Goal: Check status: Check status

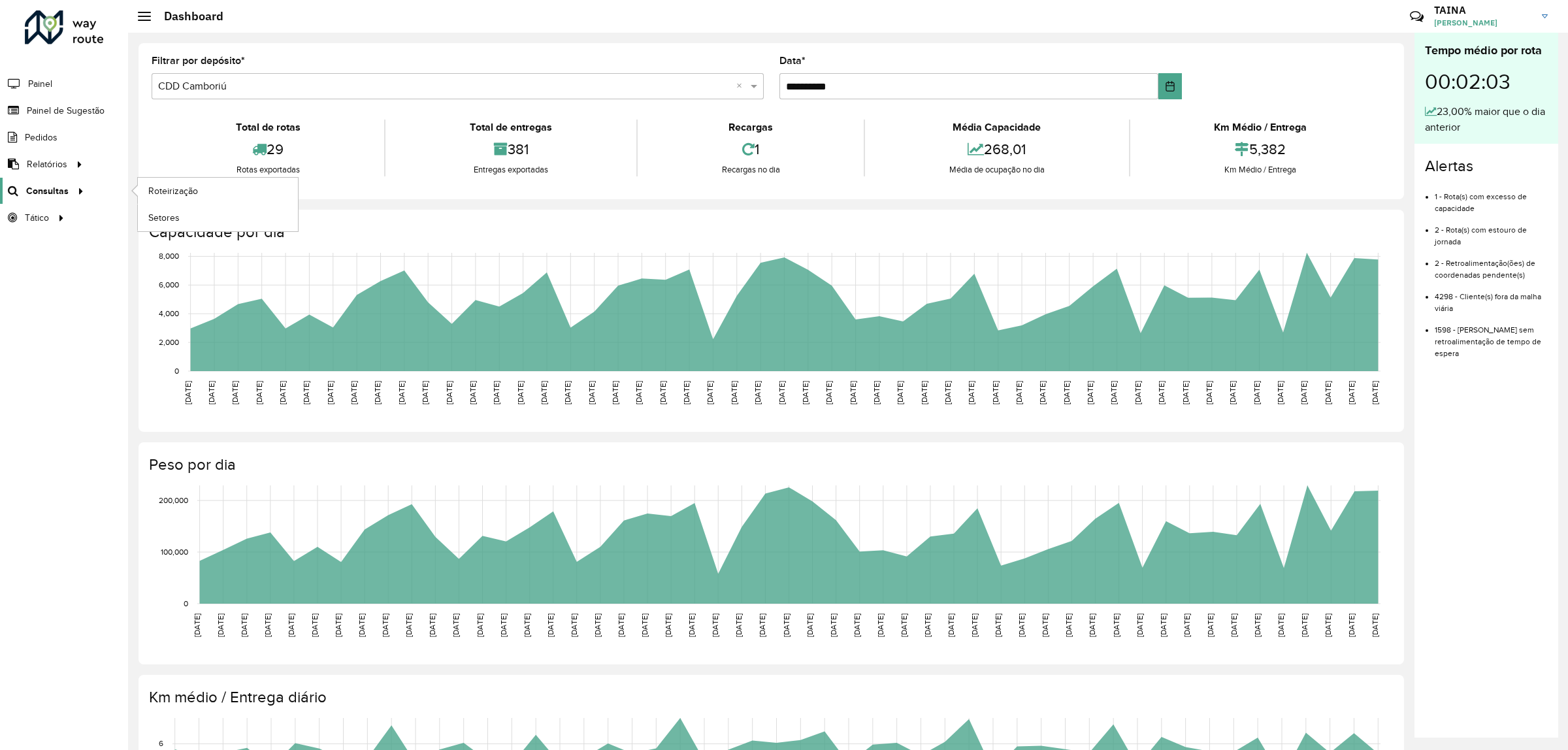
click at [63, 193] on span "Consultas" at bounding box center [47, 191] width 43 height 13
click at [155, 188] on span "Roteirização" at bounding box center [174, 191] width 53 height 13
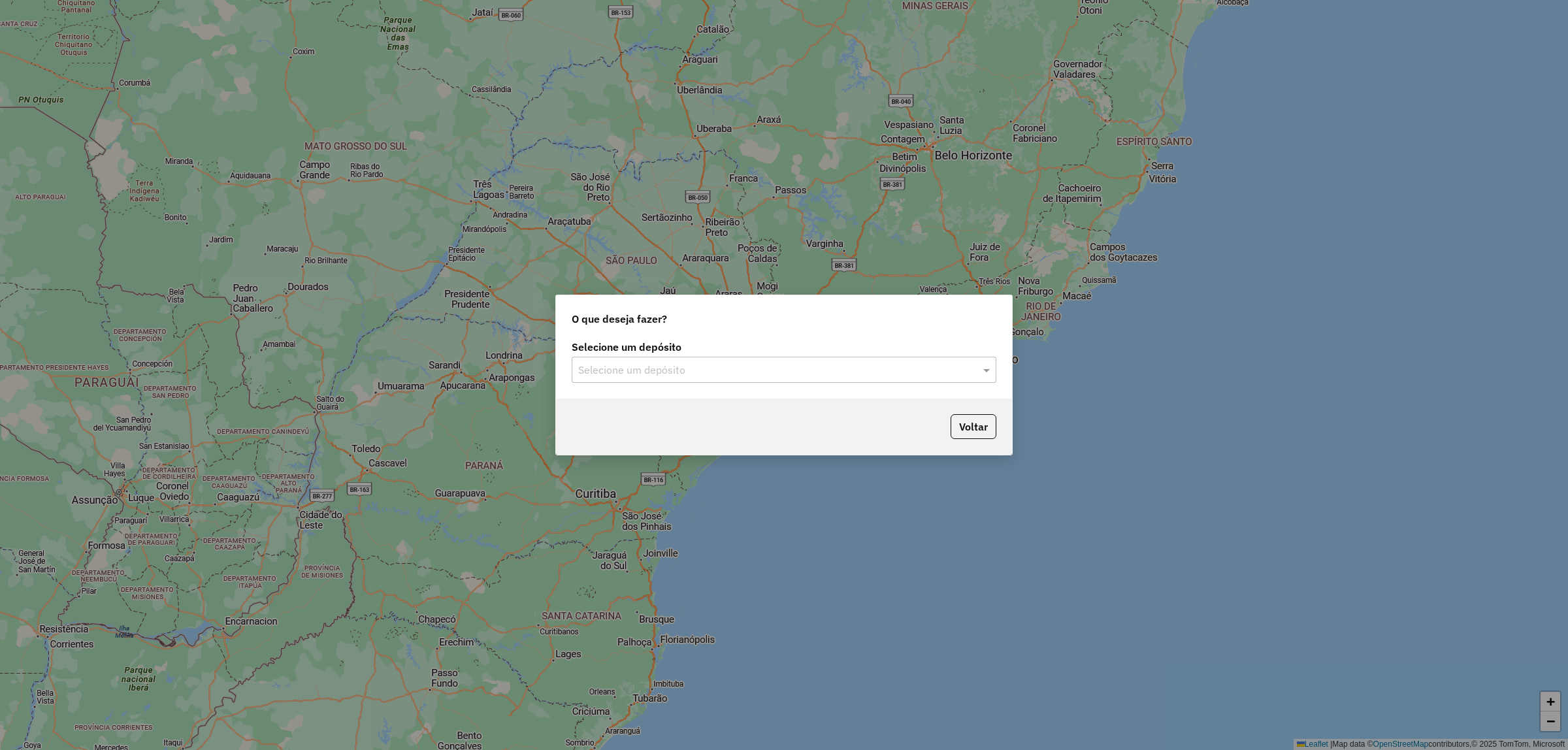
click at [930, 372] on input "text" at bounding box center [771, 370] width 386 height 16
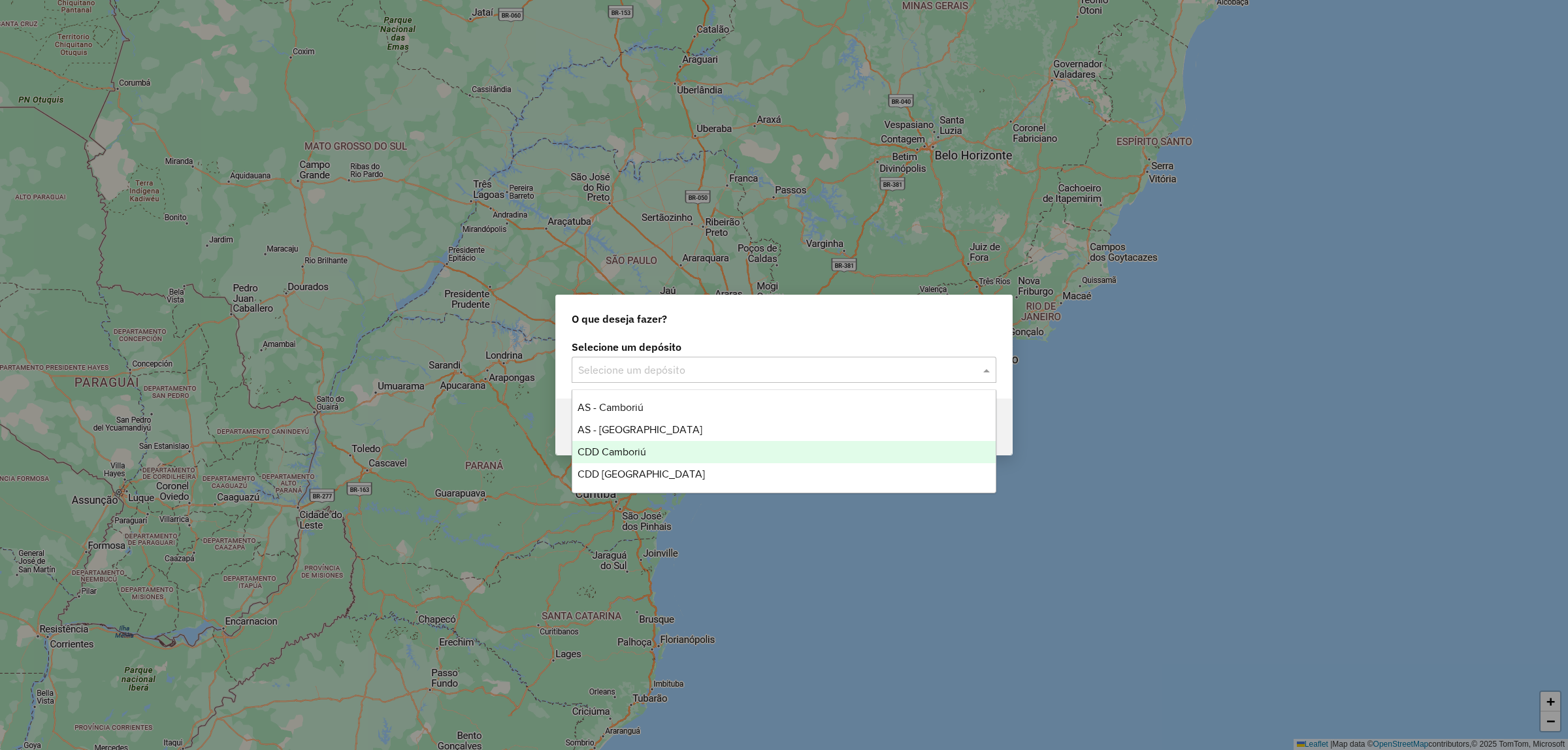
click at [683, 444] on div "CDD Camboriú" at bounding box center [784, 452] width 423 height 23
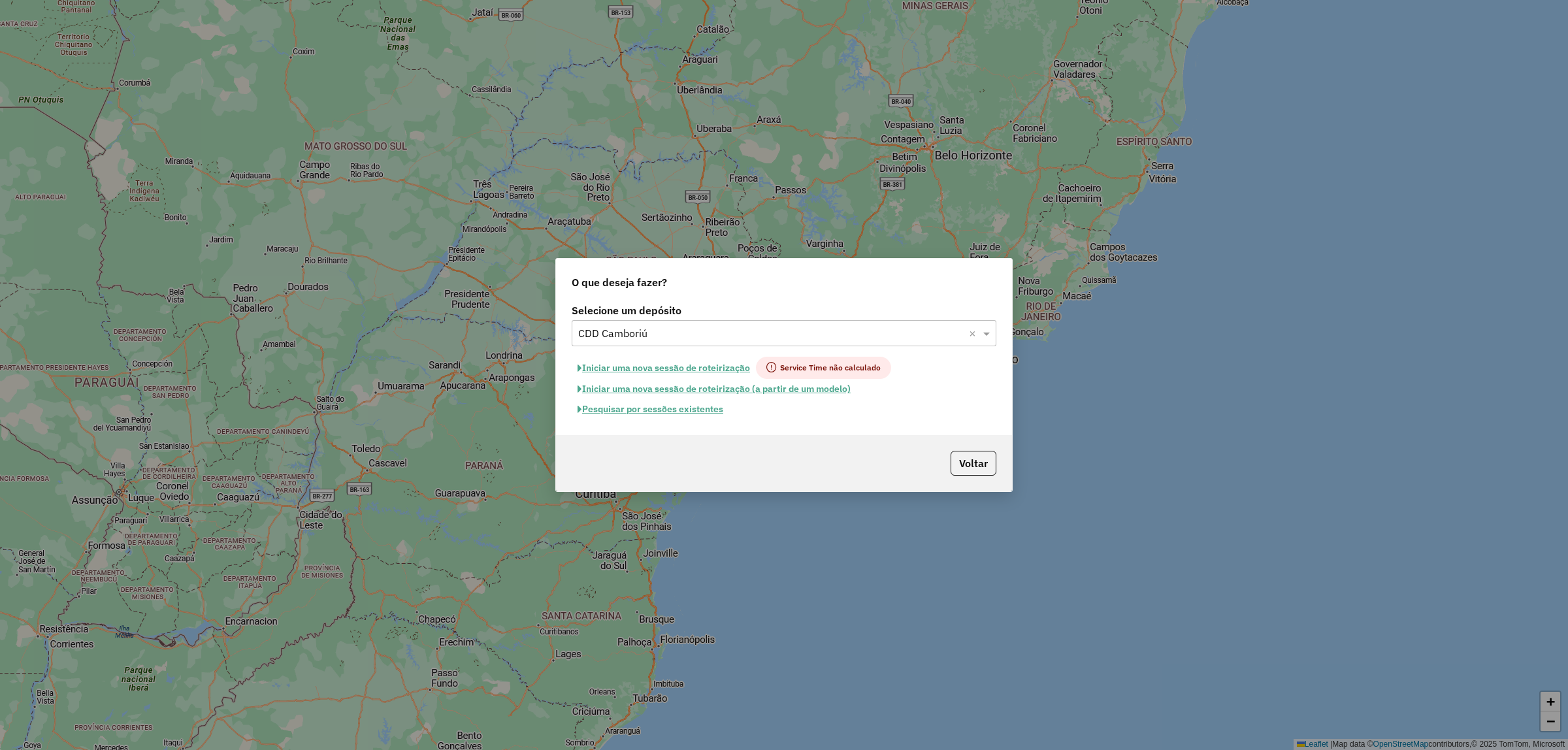
click at [729, 340] on input "text" at bounding box center [771, 334] width 386 height 16
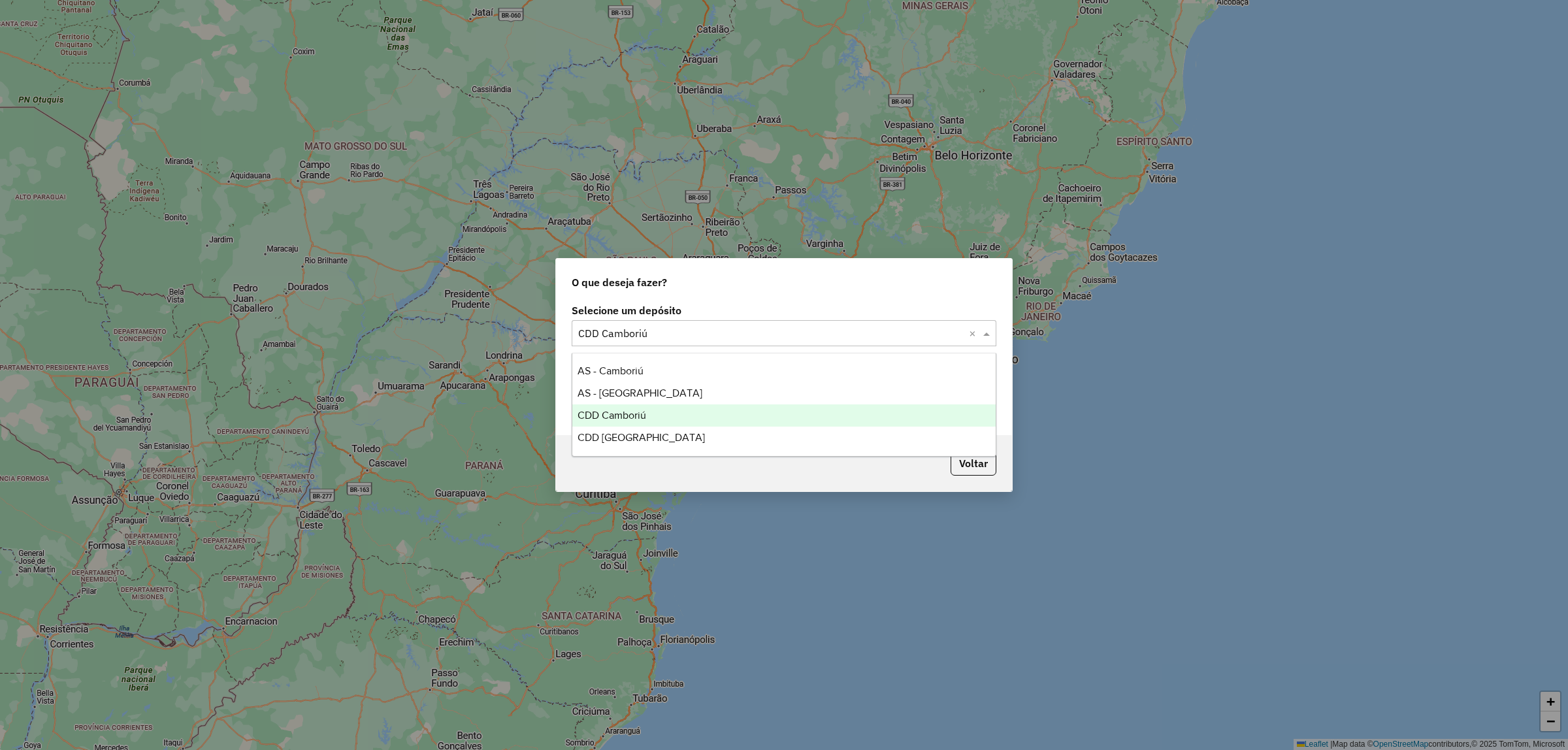
click at [643, 419] on span "CDD Camboriú" at bounding box center [612, 415] width 69 height 11
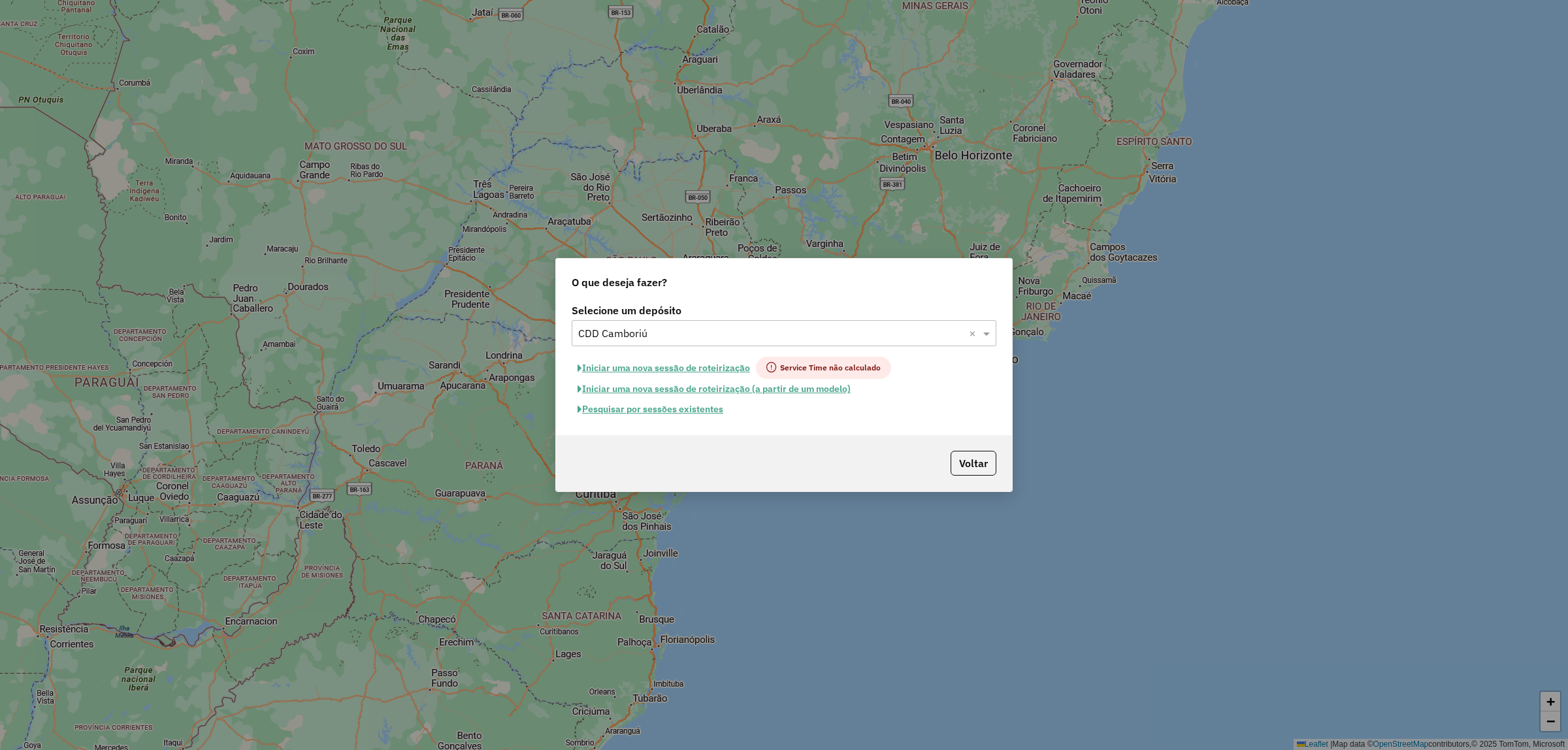
click at [696, 446] on div "Voltar" at bounding box center [784, 463] width 456 height 56
click at [698, 413] on button "Pesquisar por sessões existentes" at bounding box center [650, 409] width 157 height 20
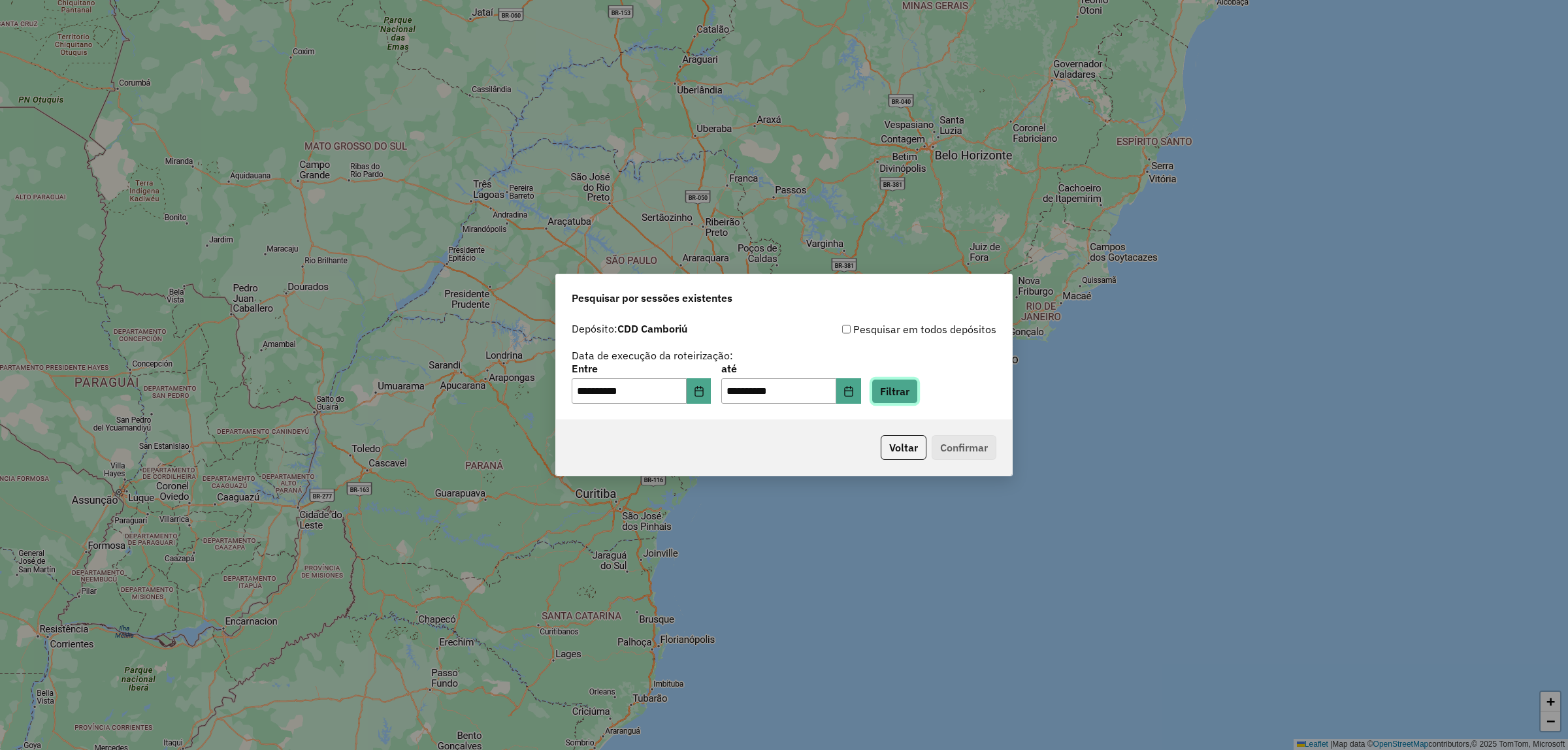
click at [918, 395] on button "Filtrar" at bounding box center [894, 392] width 46 height 25
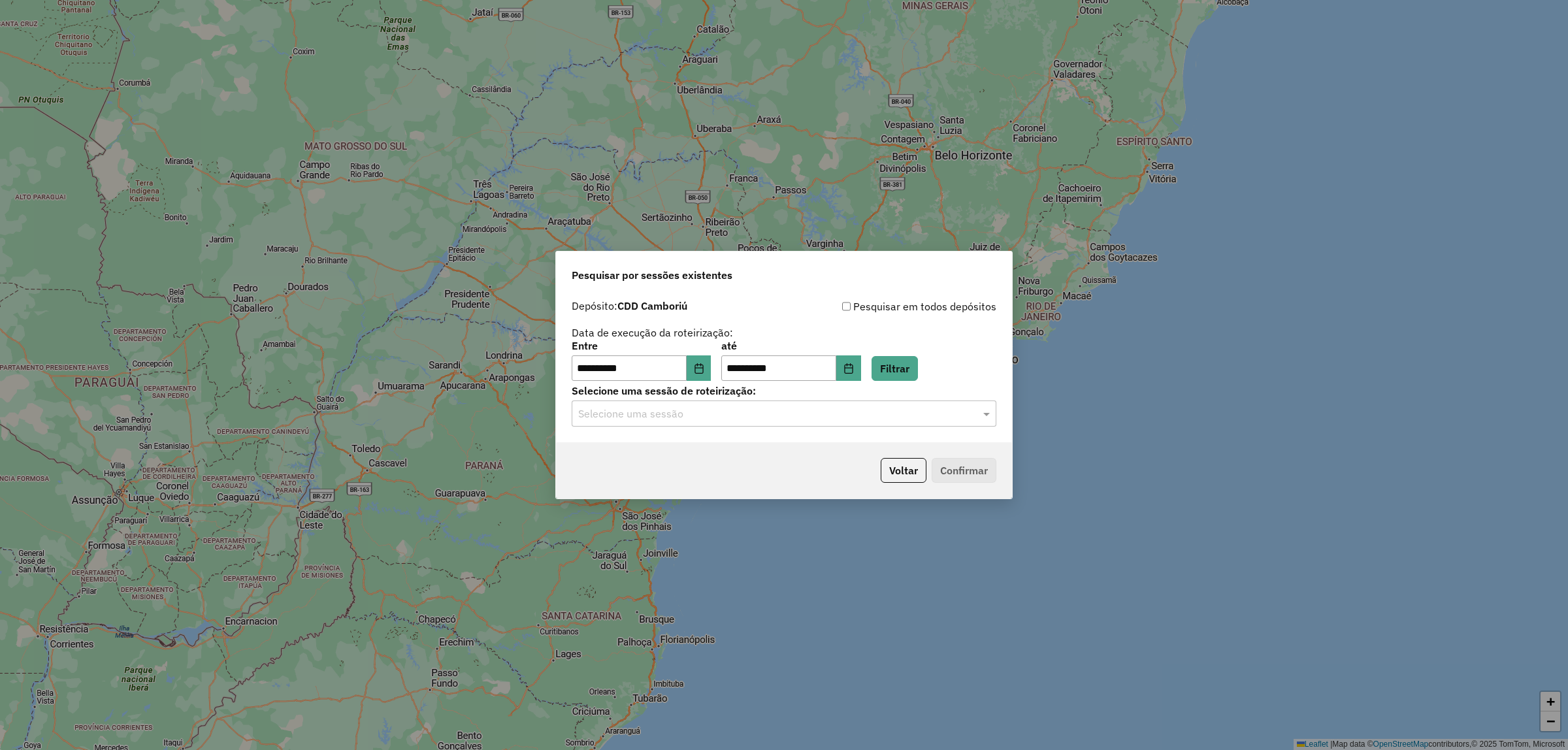
click at [737, 420] on input "text" at bounding box center [771, 414] width 386 height 16
click at [710, 455] on div "1254780 - 28/08/2025 19:47" at bounding box center [784, 452] width 423 height 23
click at [948, 480] on button "Confirmar" at bounding box center [964, 470] width 64 height 25
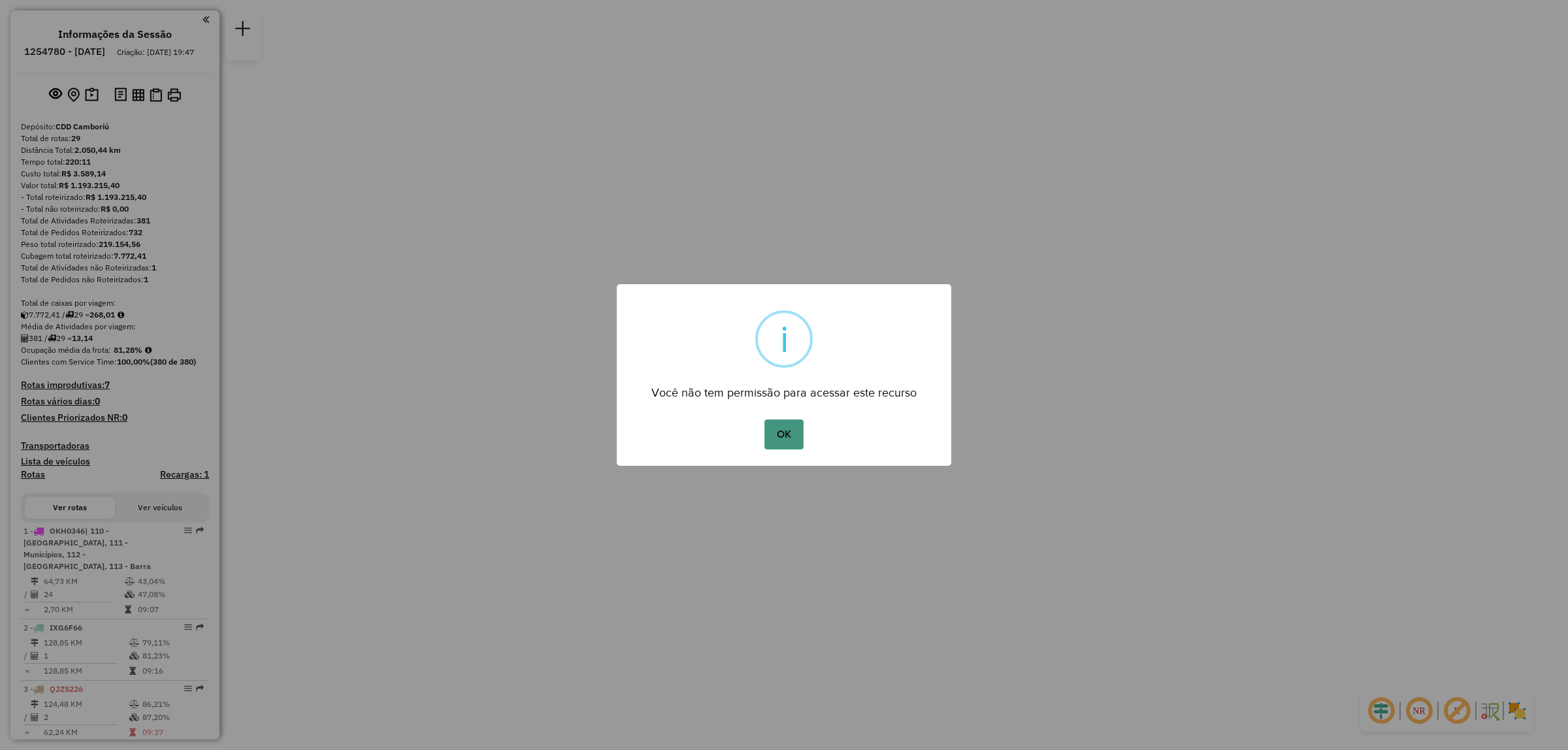
click at [775, 436] on button "OK" at bounding box center [784, 434] width 38 height 30
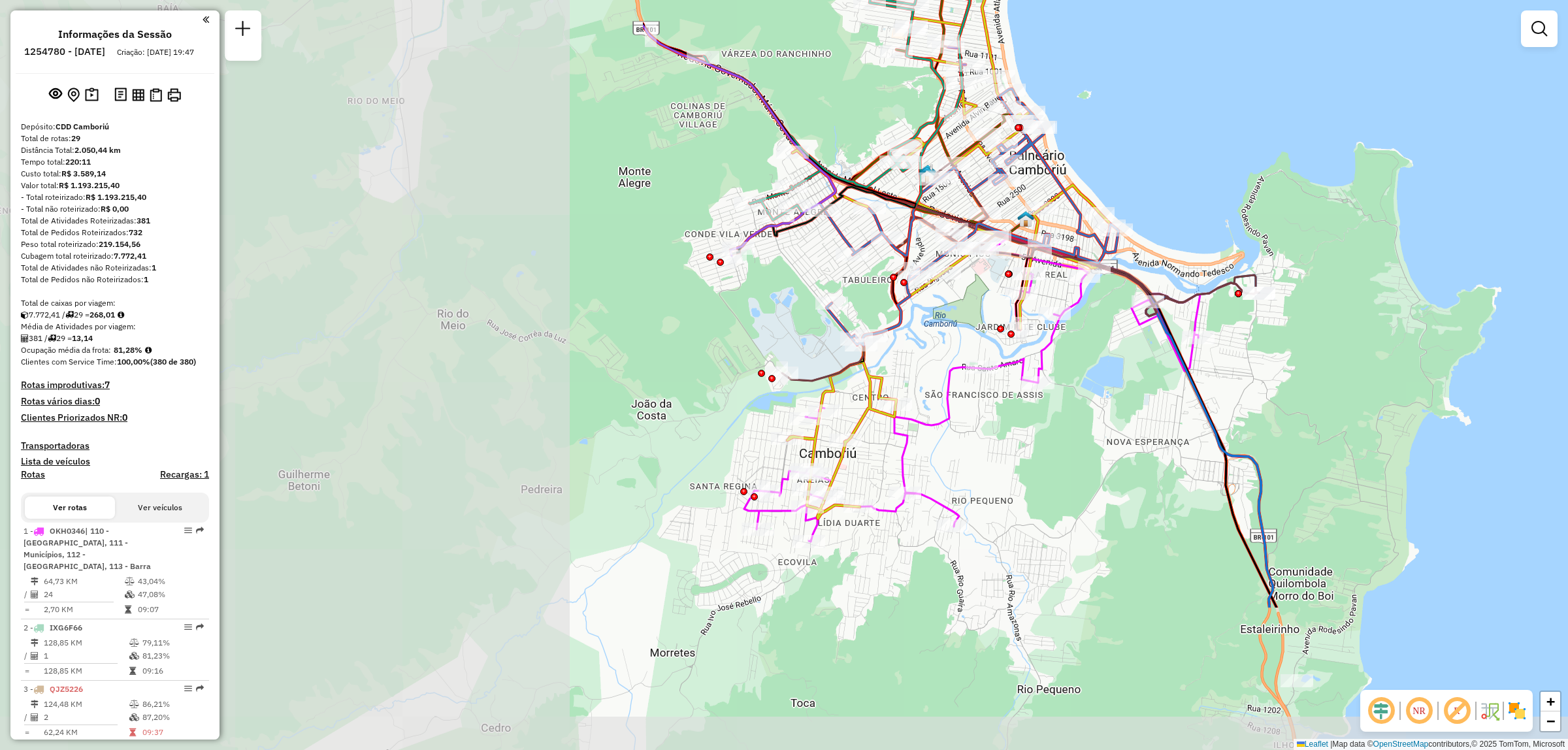
drag, startPoint x: 441, startPoint y: 378, endPoint x: 1236, endPoint y: 158, distance: 824.9
click at [1236, 158] on div "Janela de atendimento Grade de atendimento Capacidade Transportadoras Veículos …" at bounding box center [784, 375] width 1568 height 750
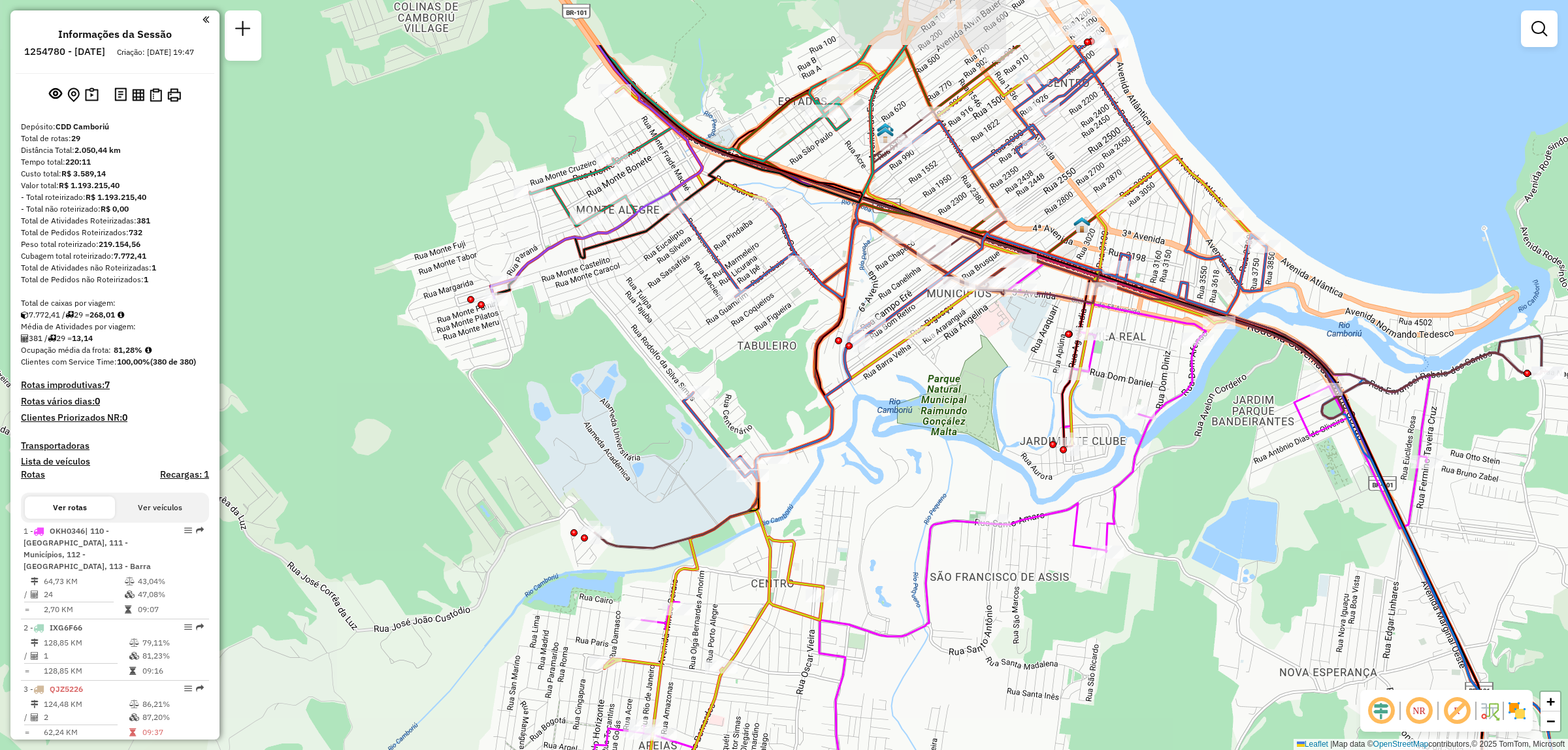
drag, startPoint x: 940, startPoint y: 334, endPoint x: 910, endPoint y: 455, distance: 124.7
click at [910, 455] on div "Janela de atendimento Grade de atendimento Capacidade Transportadoras Veículos …" at bounding box center [784, 375] width 1568 height 750
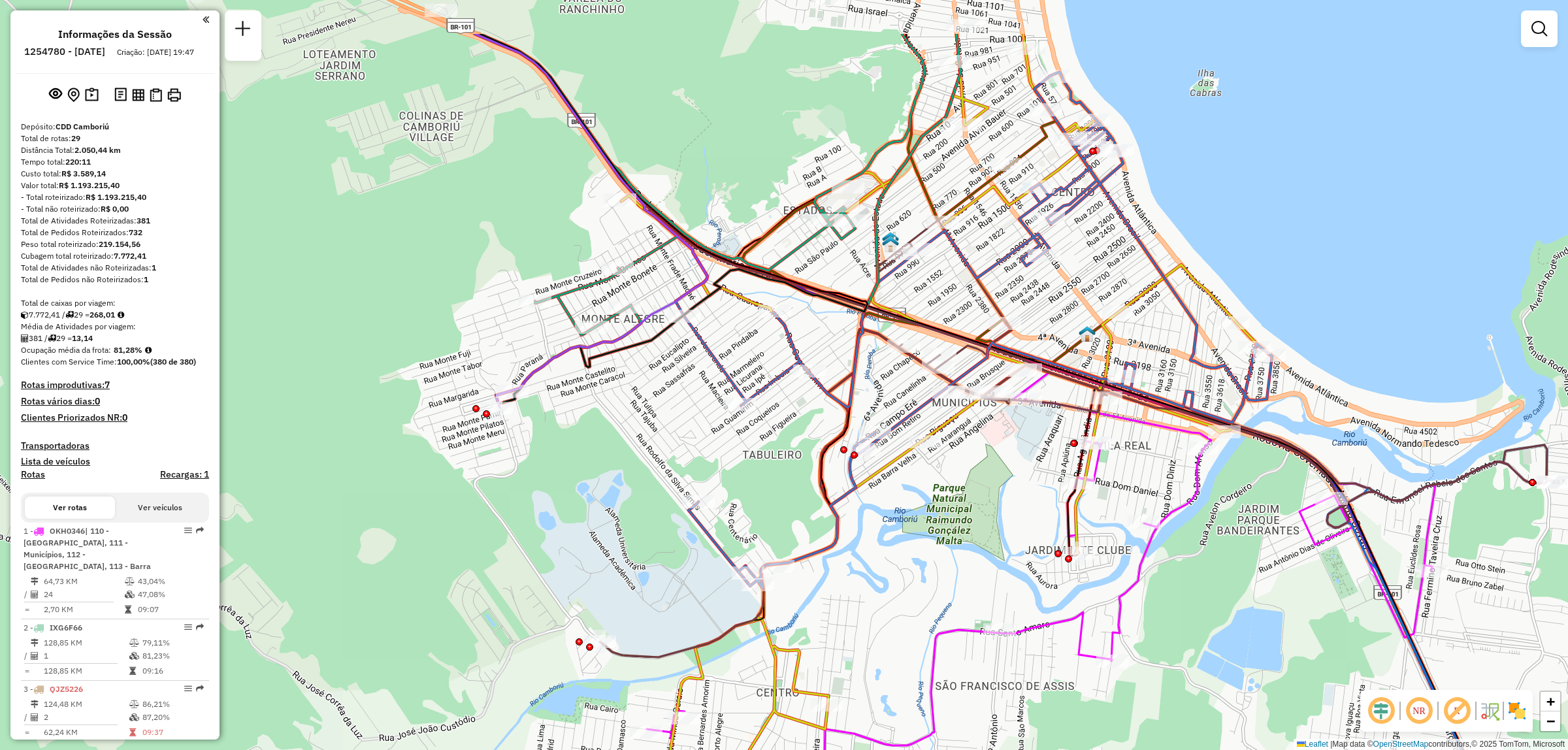
drag, startPoint x: 910, startPoint y: 455, endPoint x: 915, endPoint y: 563, distance: 108.1
click at [915, 563] on div "Janela de atendimento Grade de atendimento Capacidade Transportadoras Veículos …" at bounding box center [784, 375] width 1568 height 750
